Goal: Transaction & Acquisition: Book appointment/travel/reservation

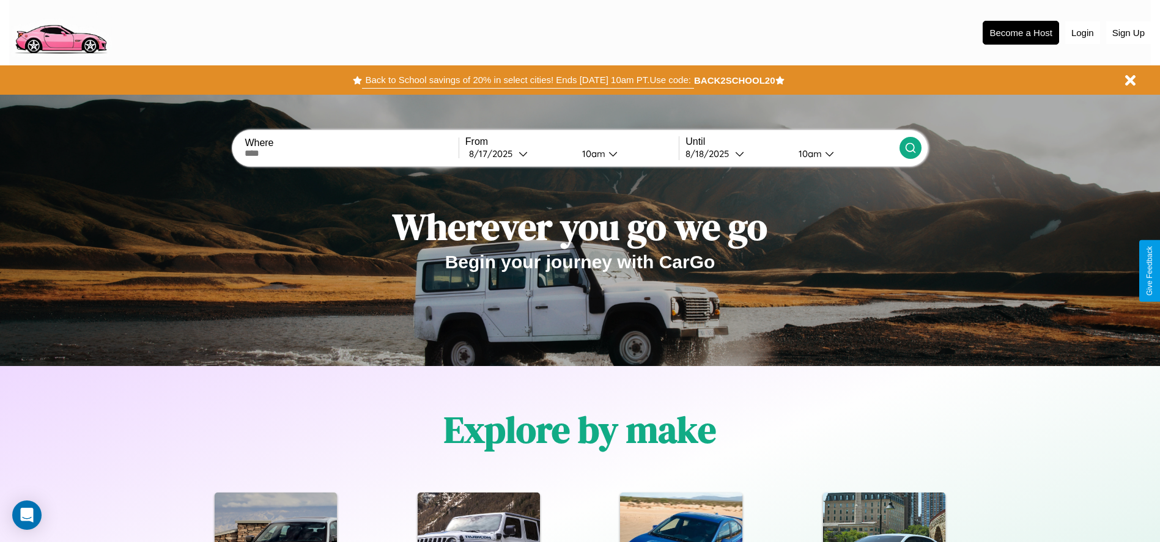
click at [528, 80] on button "Back to School savings of 20% in select cities! Ends [DATE] 10am PT. Use code:" at bounding box center [527, 80] width 331 height 17
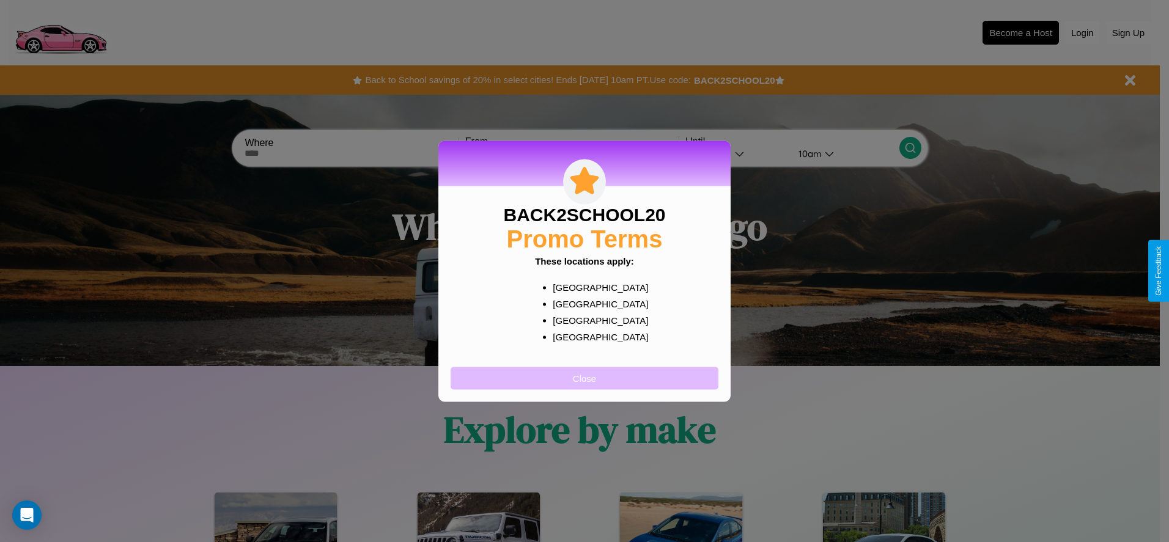
click at [584, 378] on button "Close" at bounding box center [585, 378] width 268 height 23
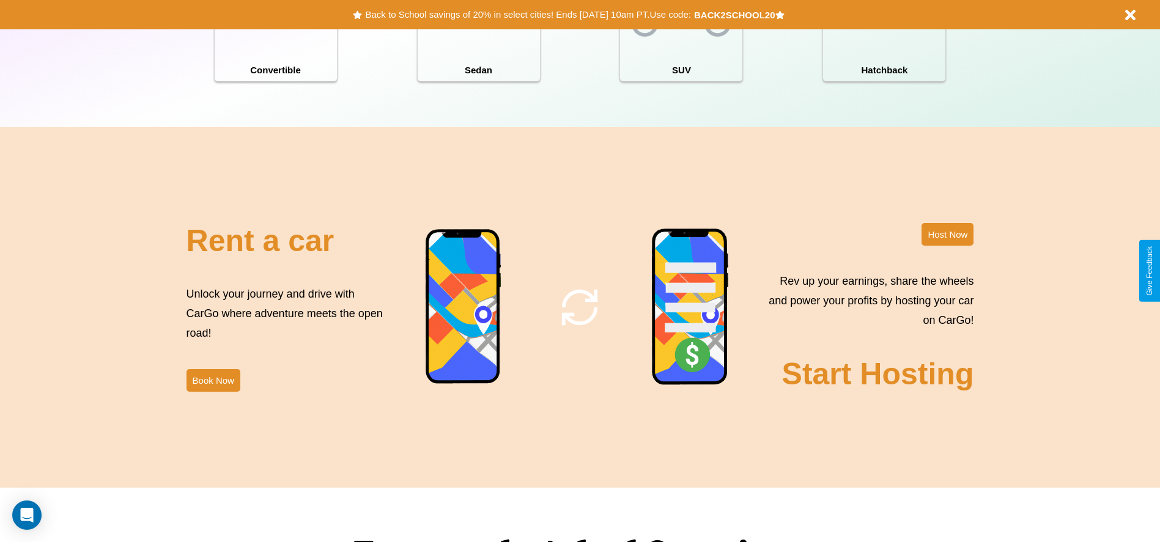
scroll to position [1479, 0]
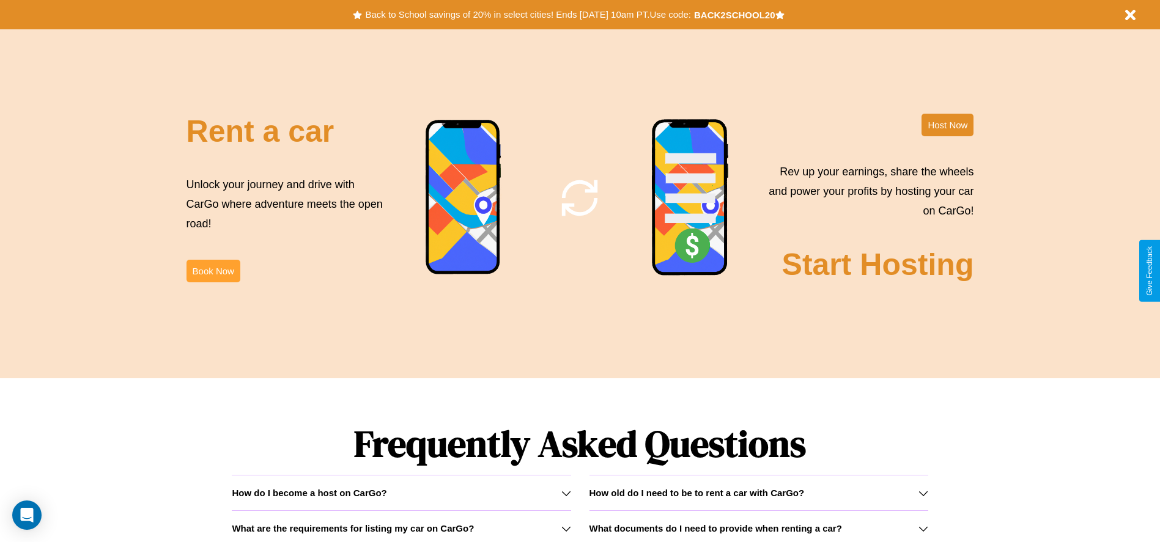
click at [213, 271] on button "Book Now" at bounding box center [213, 271] width 54 height 23
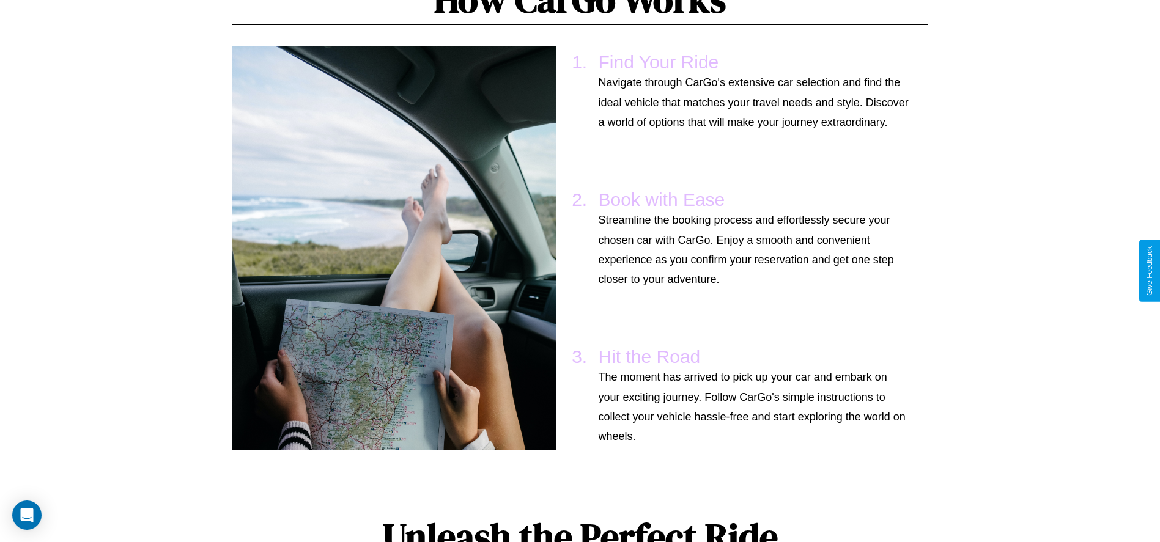
scroll to position [119, 0]
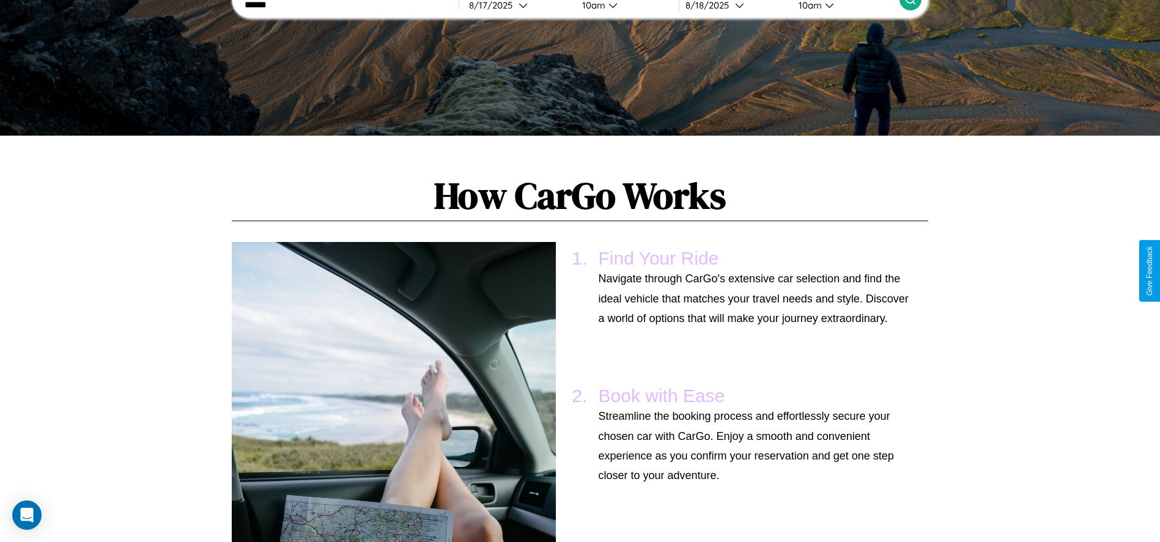
type input "******"
